Goal: Transaction & Acquisition: Purchase product/service

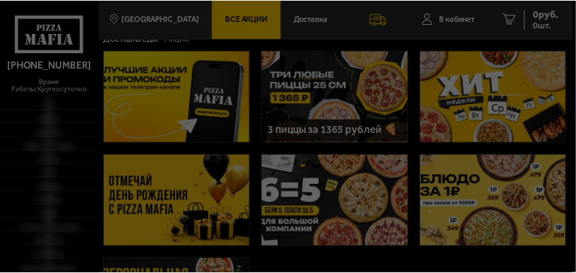
scroll to position [47, 0]
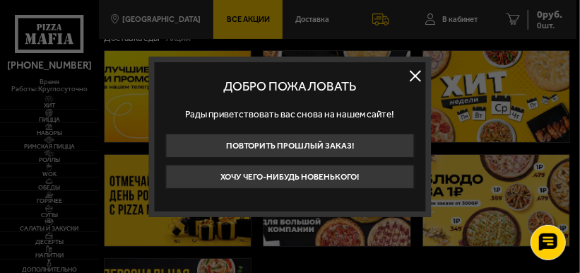
click at [420, 78] on button at bounding box center [415, 75] width 21 height 21
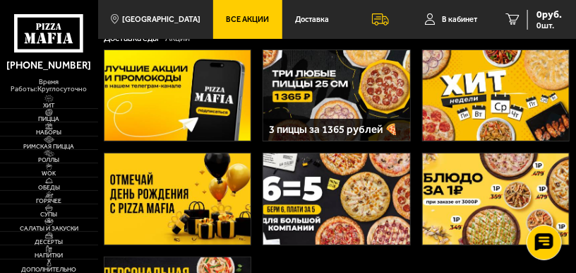
click at [328, 83] on img at bounding box center [336, 95] width 147 height 90
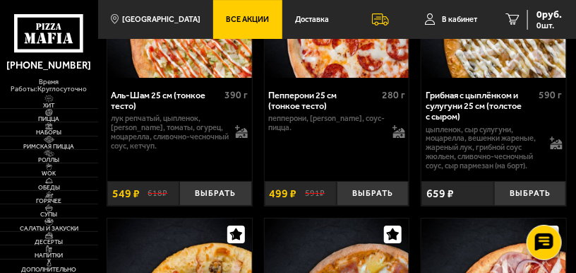
scroll to position [2542, 0]
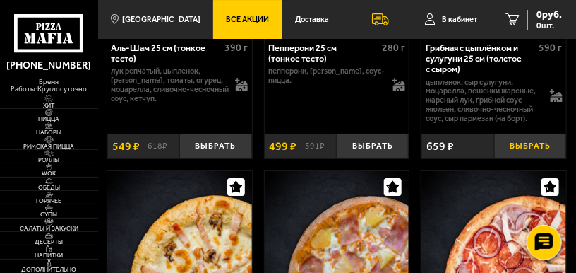
click at [530, 158] on button "Выбрать" at bounding box center [530, 145] width 72 height 25
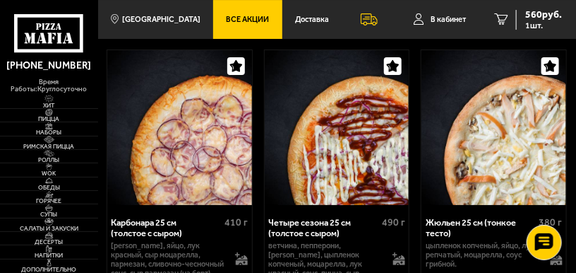
scroll to position [3955, 0]
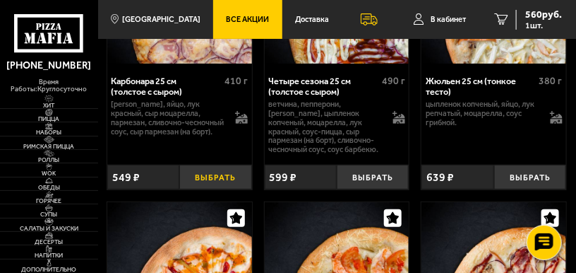
click at [225, 189] on button "Выбрать" at bounding box center [215, 177] width 72 height 25
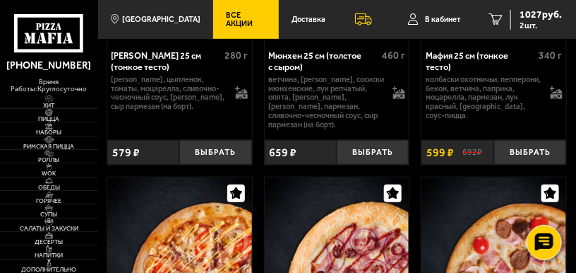
scroll to position [5414, 0]
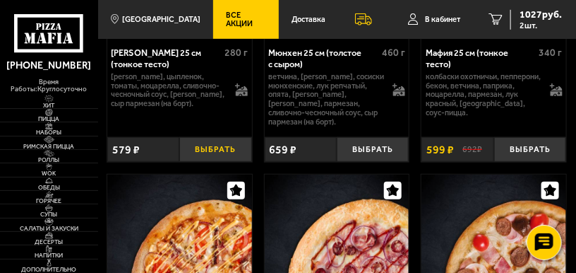
click at [218, 162] on button "Выбрать" at bounding box center [215, 149] width 72 height 25
click at [237, 162] on button "+" at bounding box center [239, 149] width 24 height 25
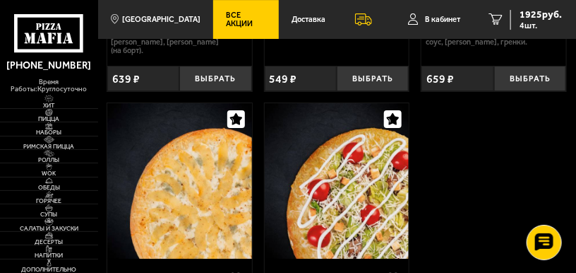
scroll to position [0, 0]
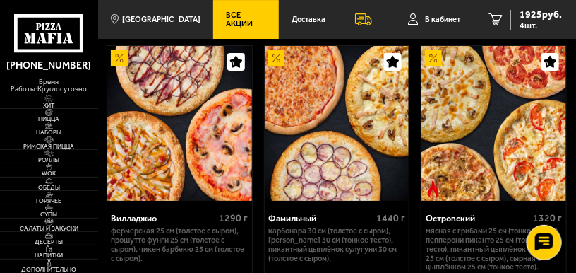
scroll to position [1224, 0]
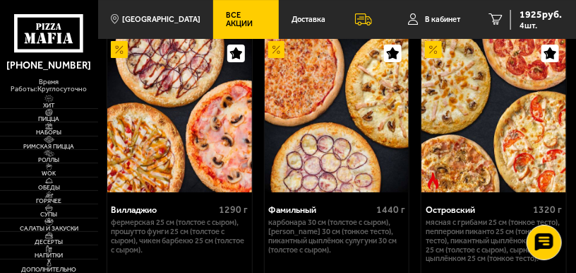
click at [236, 20] on span "Все Акции" at bounding box center [246, 19] width 40 height 16
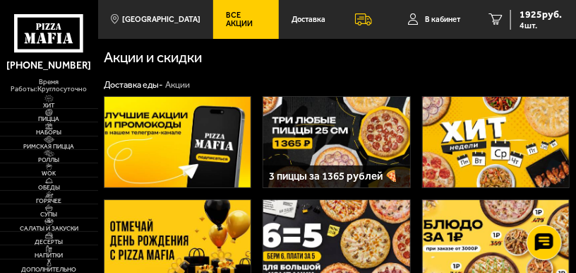
click at [344, 136] on img at bounding box center [336, 142] width 147 height 90
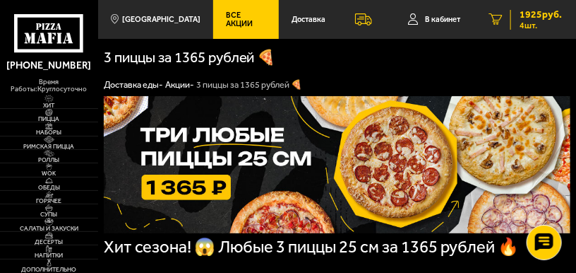
click at [540, 16] on span "1925 руб." at bounding box center [541, 15] width 42 height 10
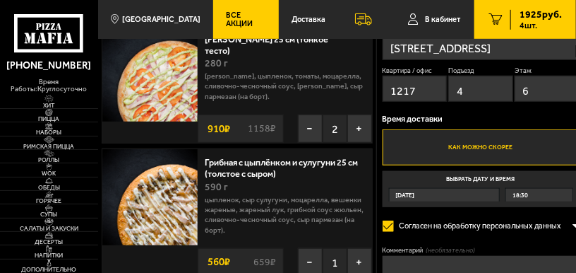
scroll to position [235, 0]
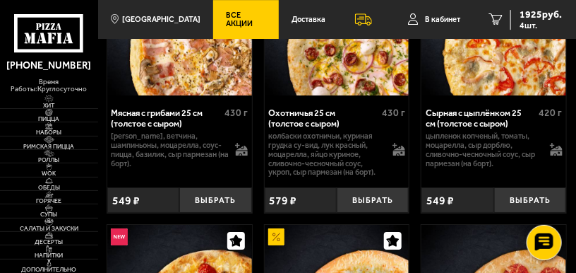
scroll to position [1130, 0]
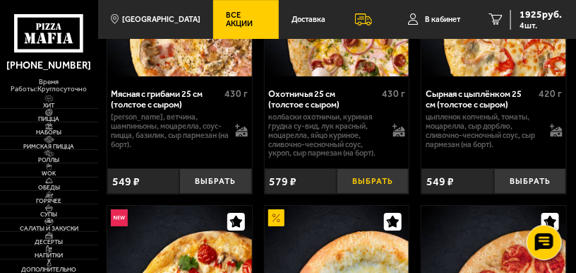
click at [367, 193] on button "Выбрать" at bounding box center [373, 180] width 72 height 25
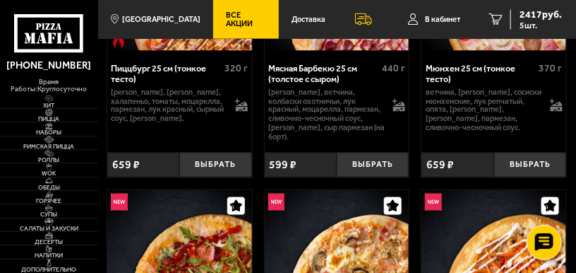
scroll to position [5743, 0]
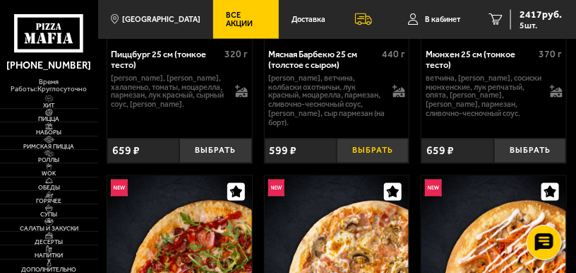
click at [371, 163] on button "Выбрать" at bounding box center [373, 150] width 72 height 25
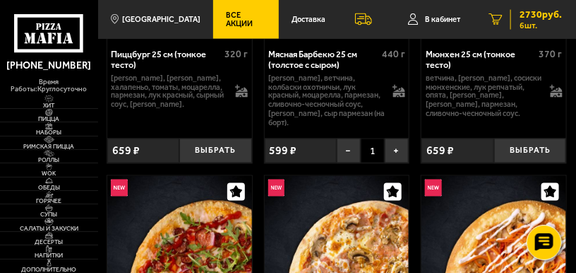
click at [530, 16] on span "2730 руб." at bounding box center [541, 15] width 42 height 10
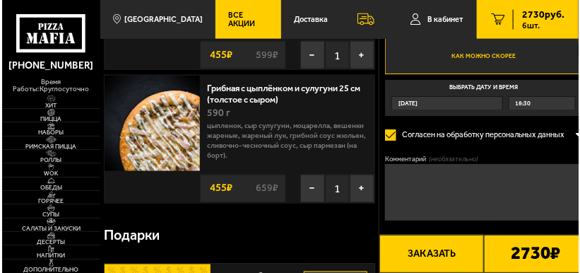
scroll to position [518, 0]
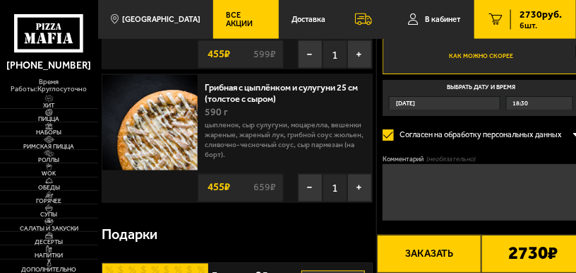
click at [438, 254] on button "Заказать" at bounding box center [429, 253] width 104 height 38
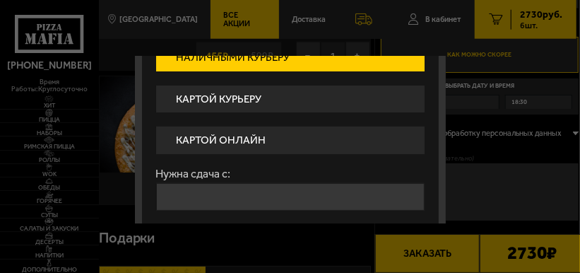
scroll to position [141, 0]
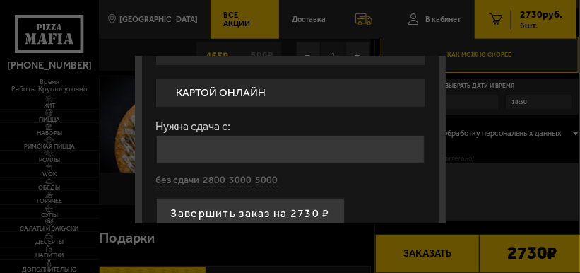
click at [260, 94] on label "Картой онлайн" at bounding box center [290, 93] width 268 height 28
click at [0, 0] on input "Картой онлайн" at bounding box center [0, 0] width 0 height 0
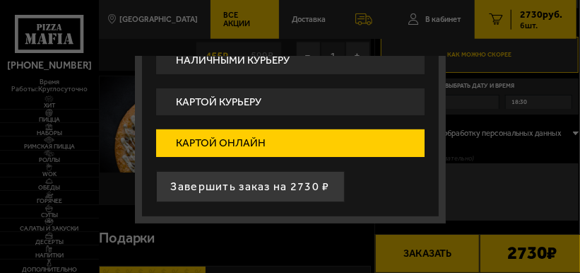
scroll to position [93, 0]
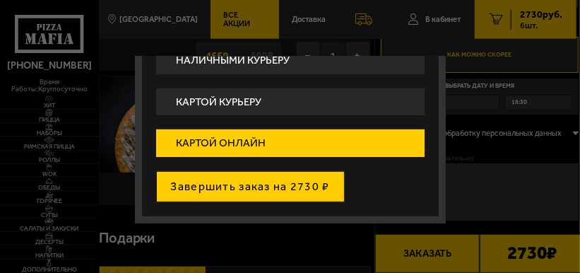
click at [285, 184] on button "Завершить заказ на 2730 ₽" at bounding box center [250, 186] width 189 height 31
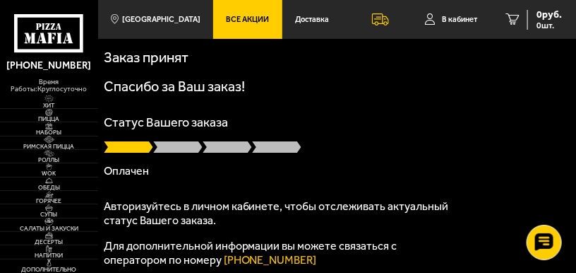
click at [336, 129] on div "Статус Вашего заказа Оплачен" at bounding box center [337, 146] width 467 height 61
